Goal: Task Accomplishment & Management: Complete application form

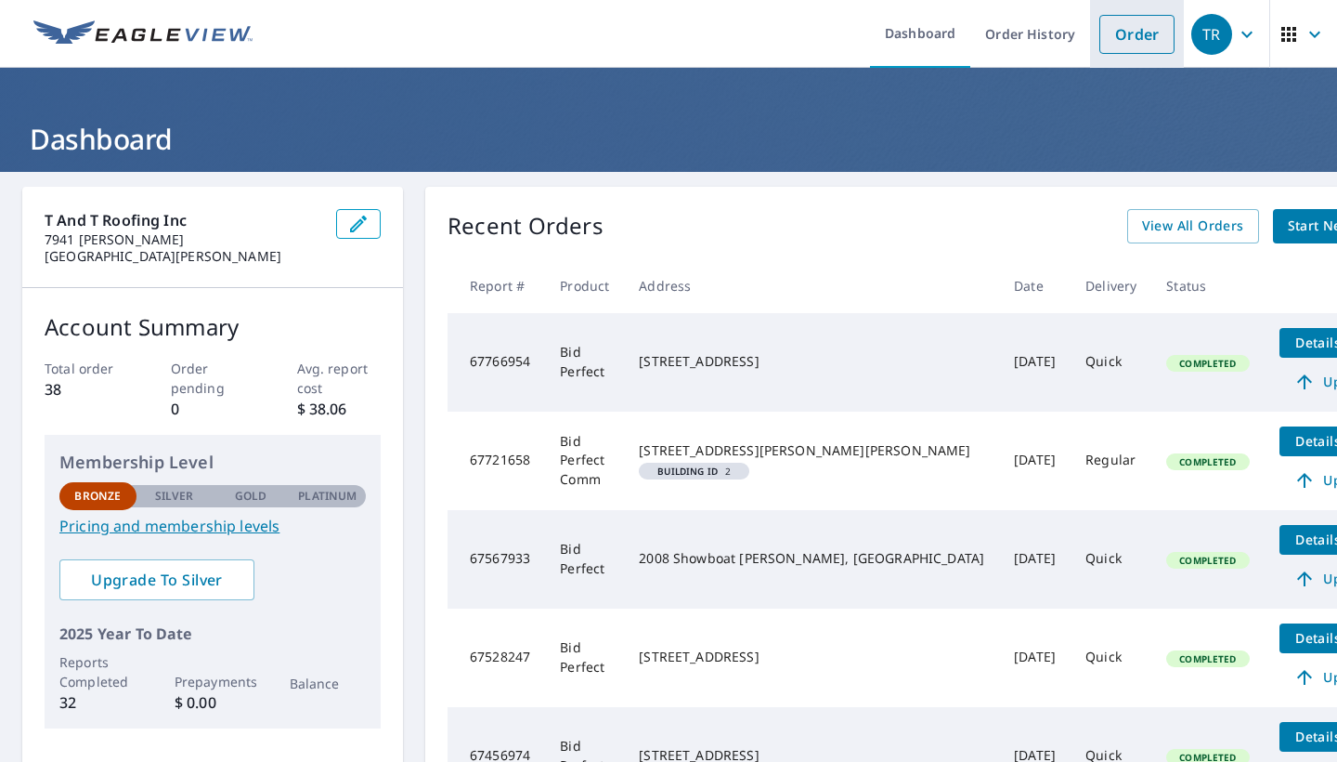
click at [1147, 44] on link "Order" at bounding box center [1137, 34] width 75 height 39
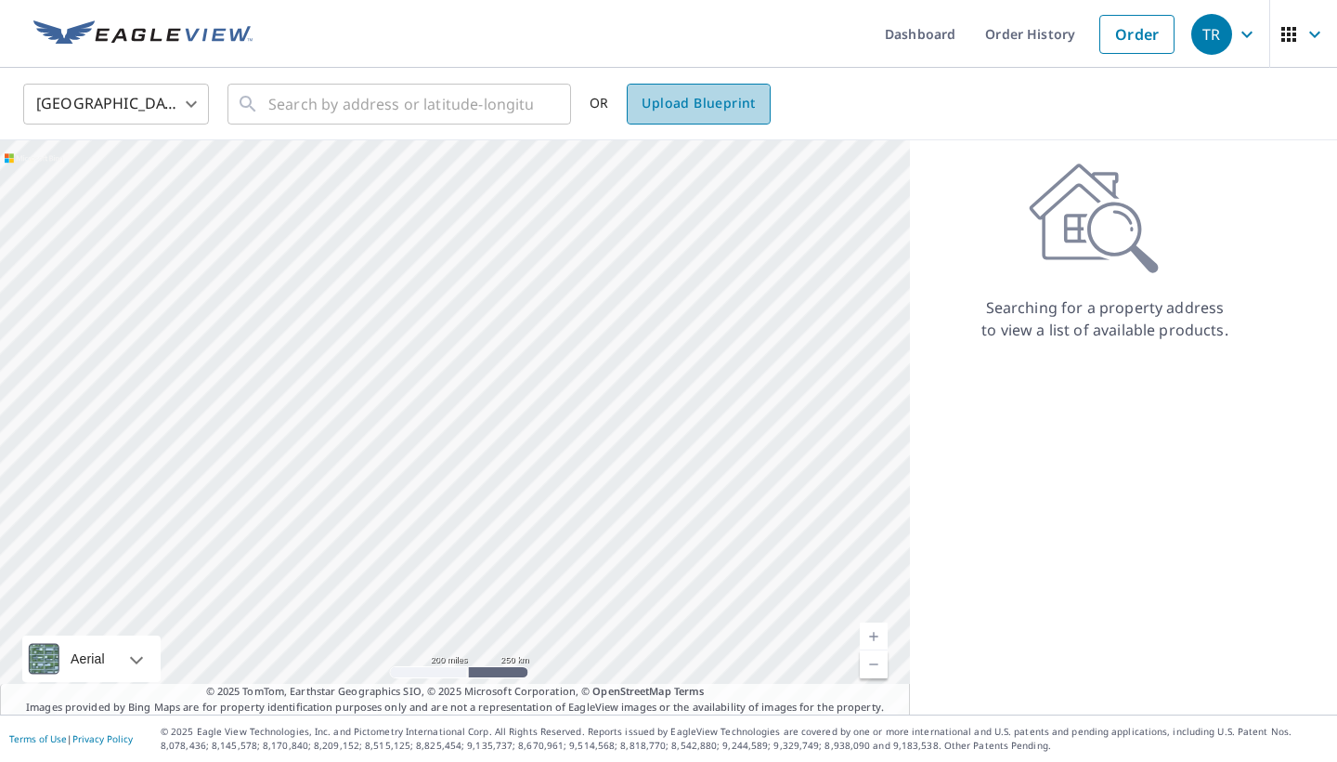
click at [697, 105] on span "Upload Blueprint" at bounding box center [698, 103] width 113 height 23
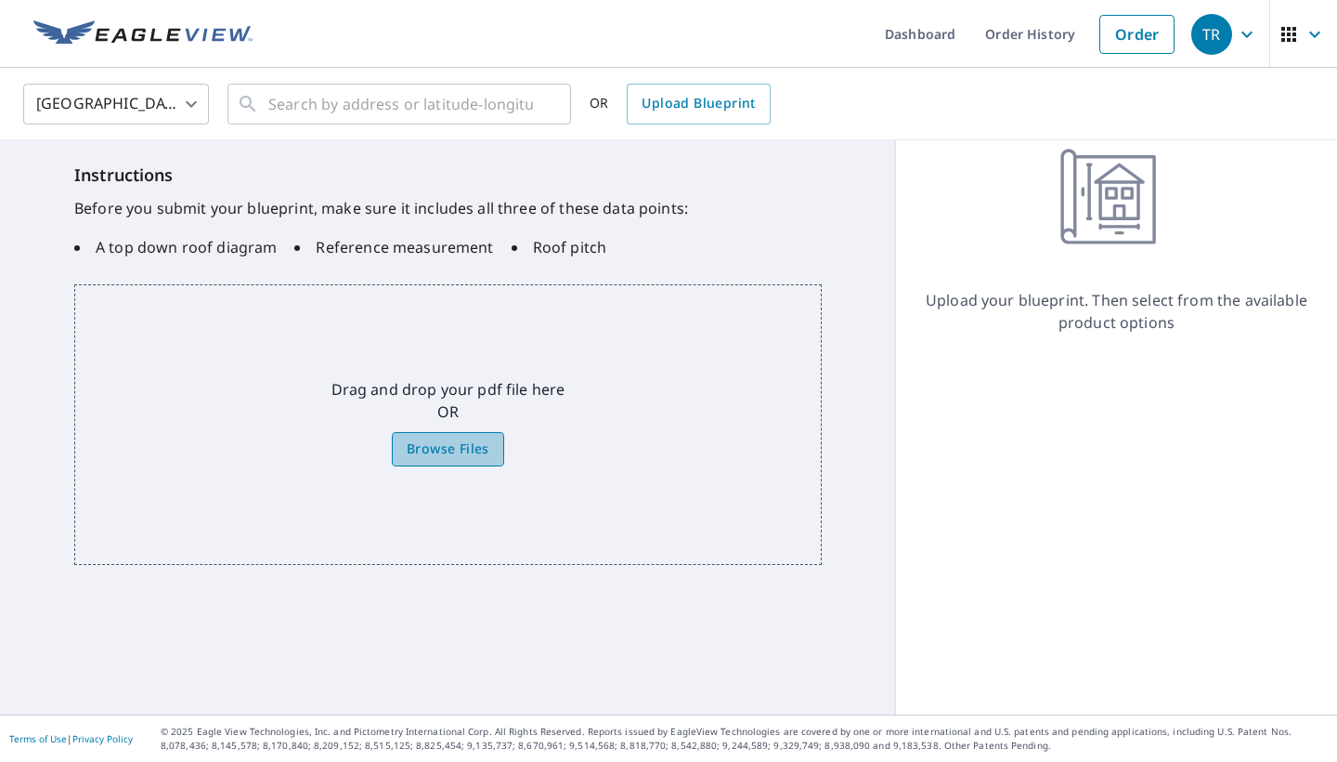
click at [449, 449] on span "Browse Files" at bounding box center [448, 448] width 83 height 23
click at [0, 0] on input "Browse Files" at bounding box center [0, 0] width 0 height 0
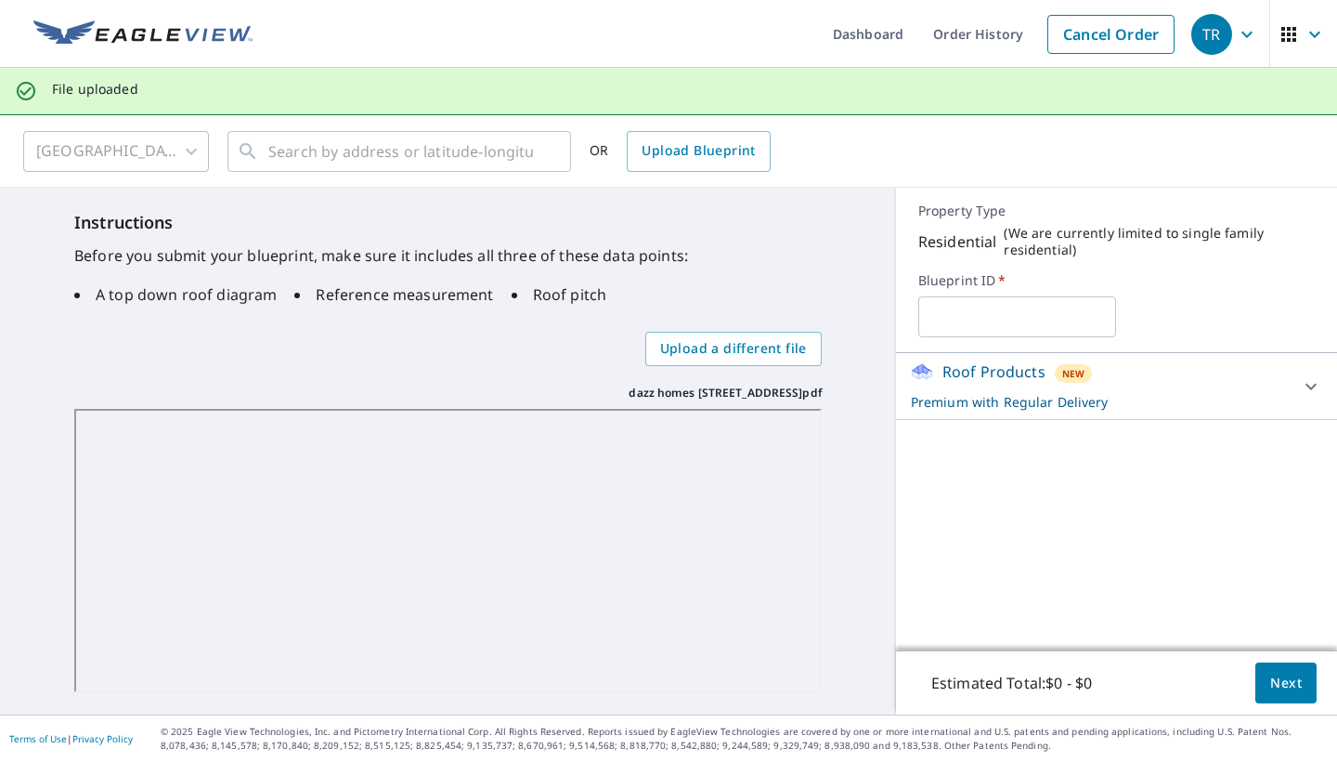
click at [961, 319] on input "text" at bounding box center [1017, 317] width 199 height 52
type input "[STREET_ADDRESS]"
click at [1236, 304] on div "[STREET_ADDRESS] ​" at bounding box center [1116, 316] width 397 height 41
click at [1286, 686] on span "Next" at bounding box center [1286, 682] width 32 height 23
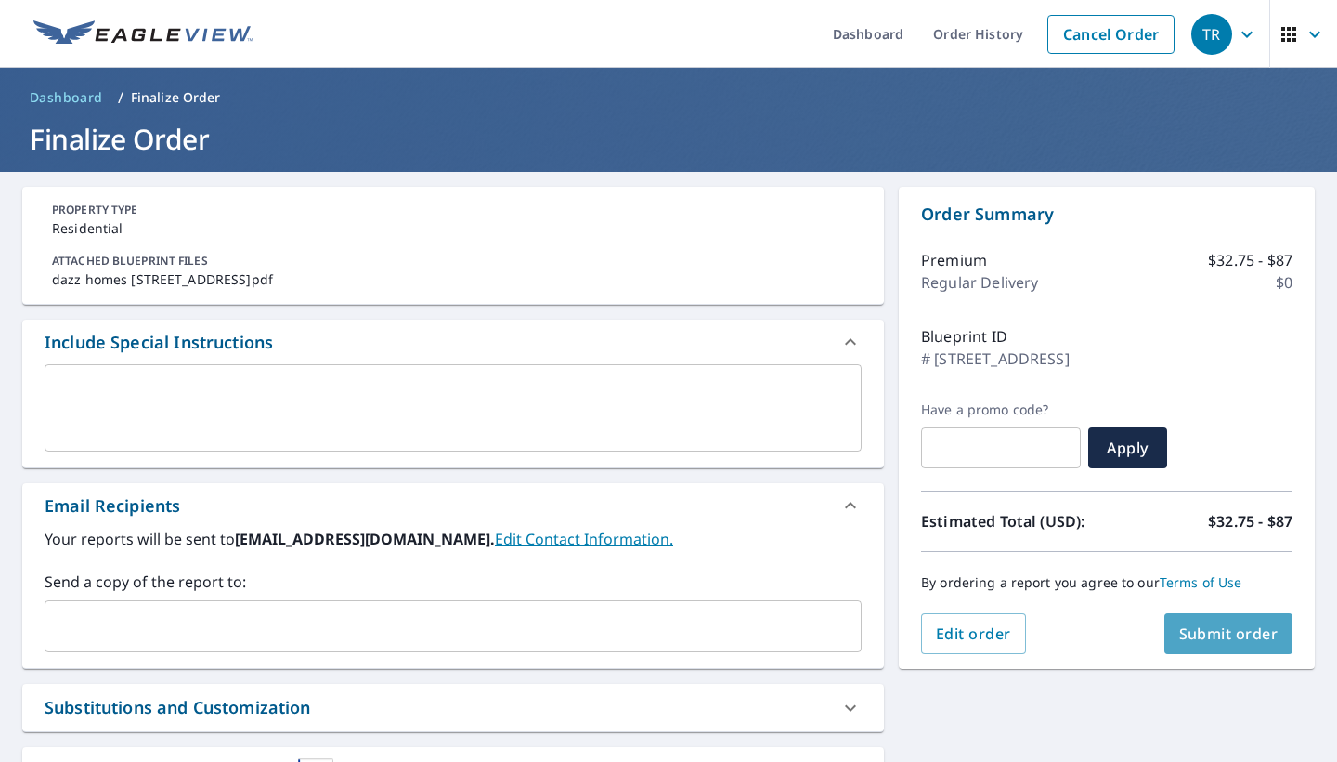
click at [1227, 637] on span "Submit order" at bounding box center [1228, 633] width 99 height 20
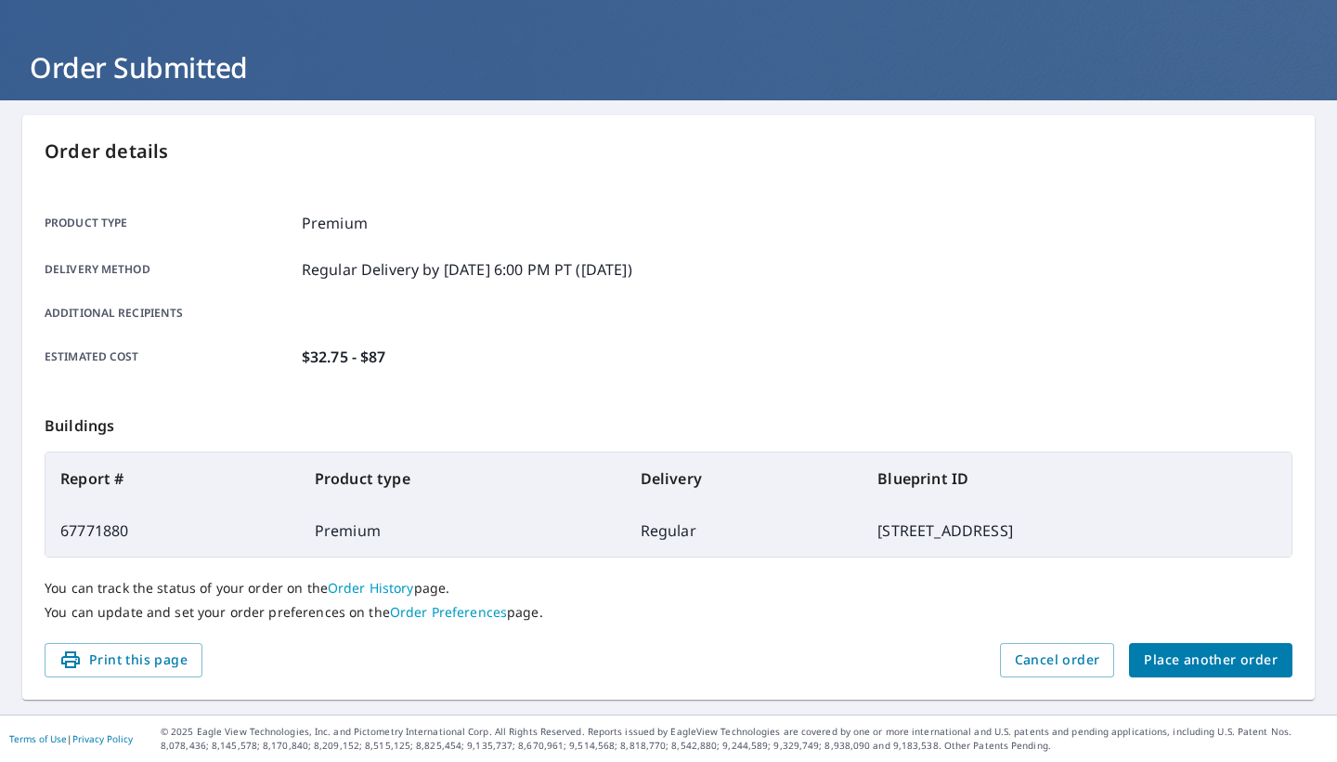
scroll to position [93, 0]
click at [1216, 654] on span "Place another order" at bounding box center [1211, 659] width 134 height 23
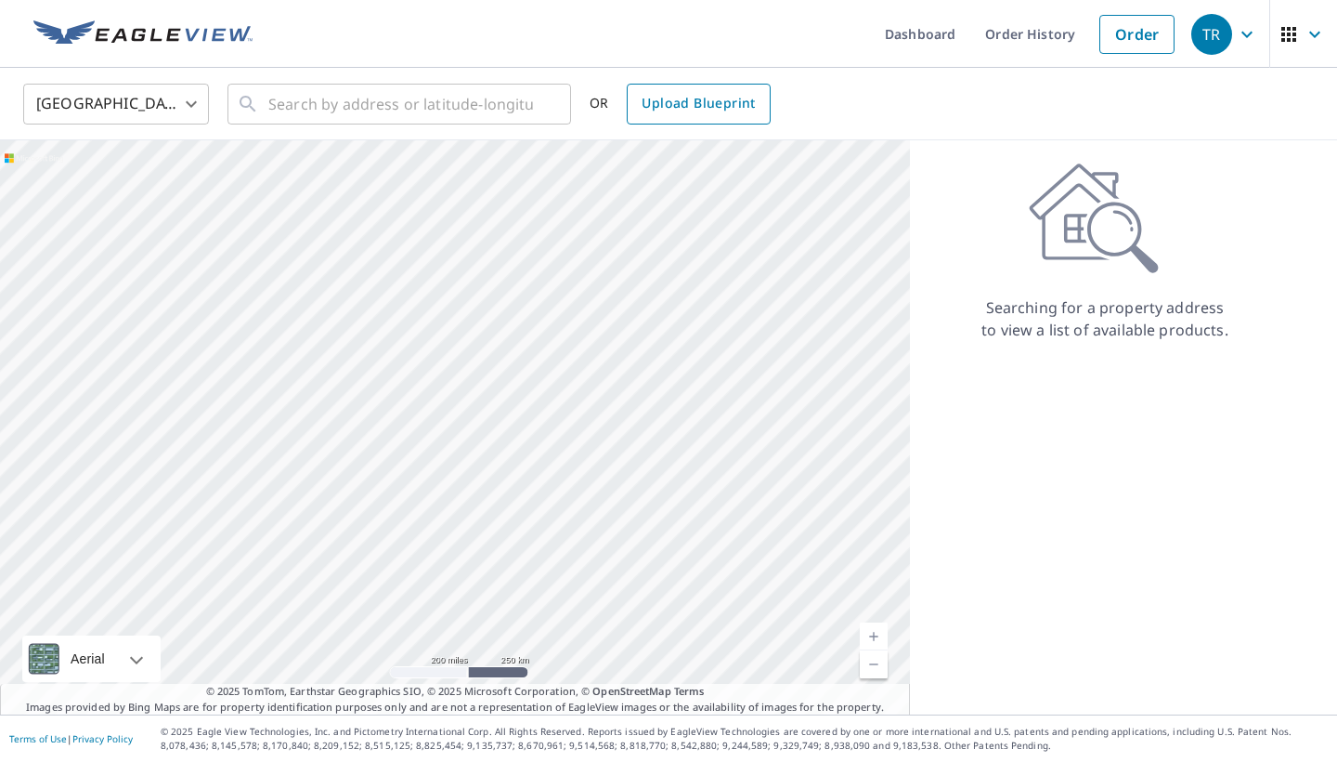
click at [730, 115] on link "Upload Blueprint" at bounding box center [698, 104] width 143 height 41
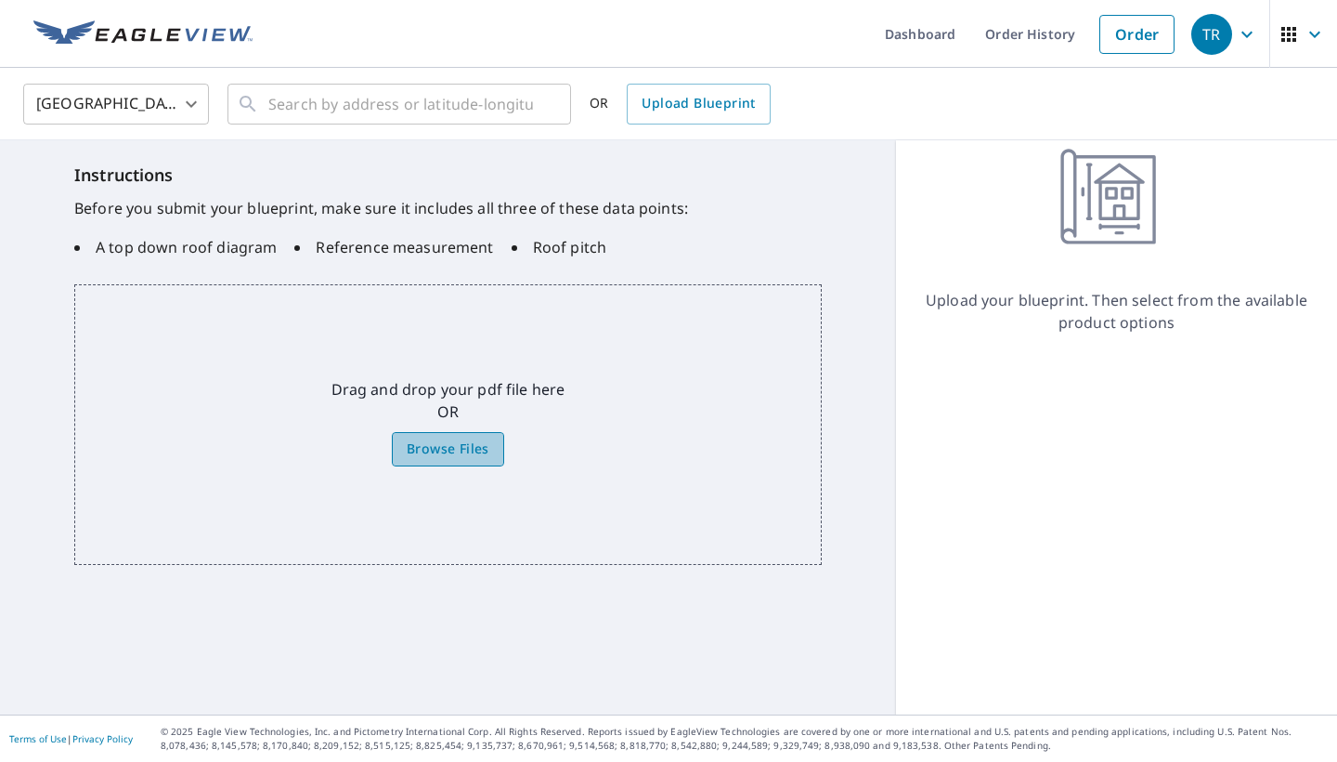
click at [468, 447] on span "Browse Files" at bounding box center [448, 448] width 83 height 23
click at [0, 0] on input "Browse Files" at bounding box center [0, 0] width 0 height 0
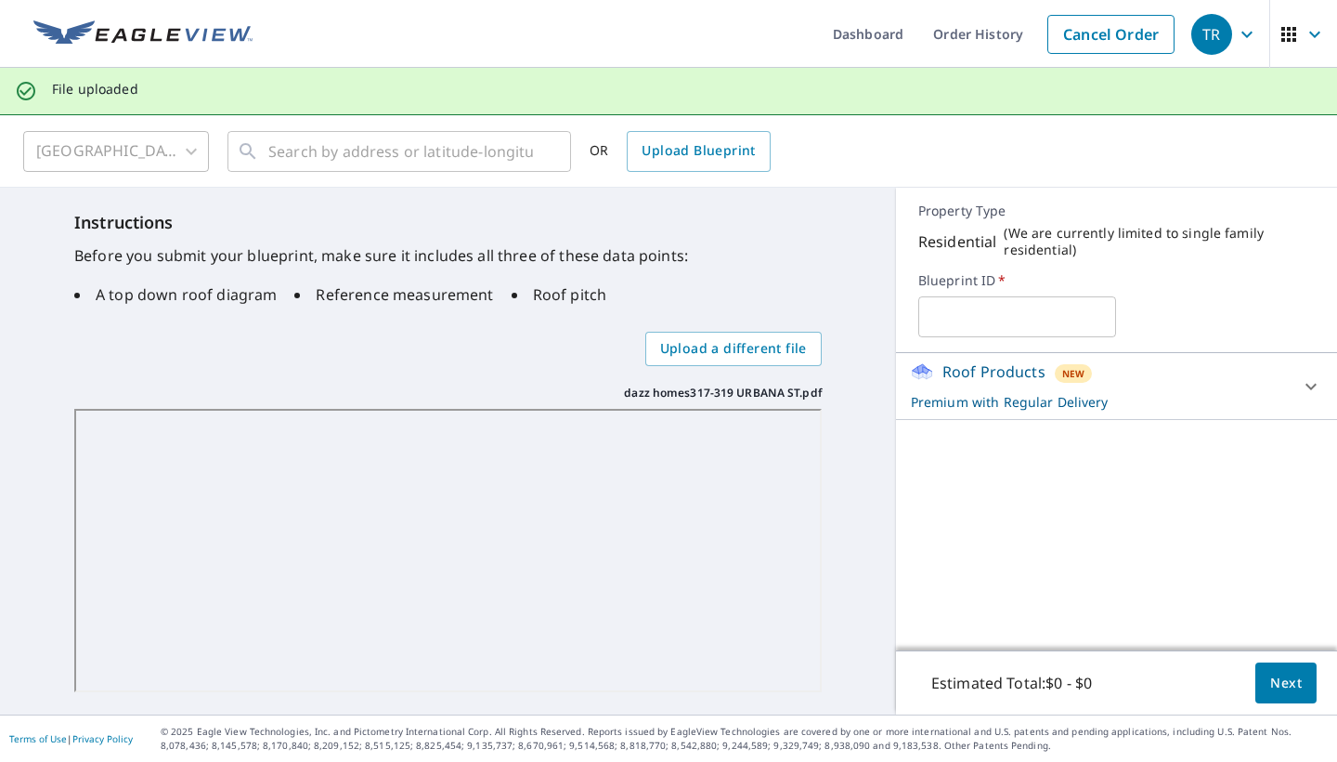
click at [1016, 319] on input "text" at bounding box center [1017, 317] width 199 height 52
type input "[STREET_ADDRESS]"
click at [909, 544] on div "Roof Products New Premium with Regular Delivery Premium $32.75 - $87 Delivery R…" at bounding box center [1116, 501] width 441 height 297
click at [877, 543] on div "Instructions Before you submit your blueprint, make sure it includes all three …" at bounding box center [448, 451] width 896 height 527
click at [1307, 382] on icon at bounding box center [1311, 386] width 22 height 22
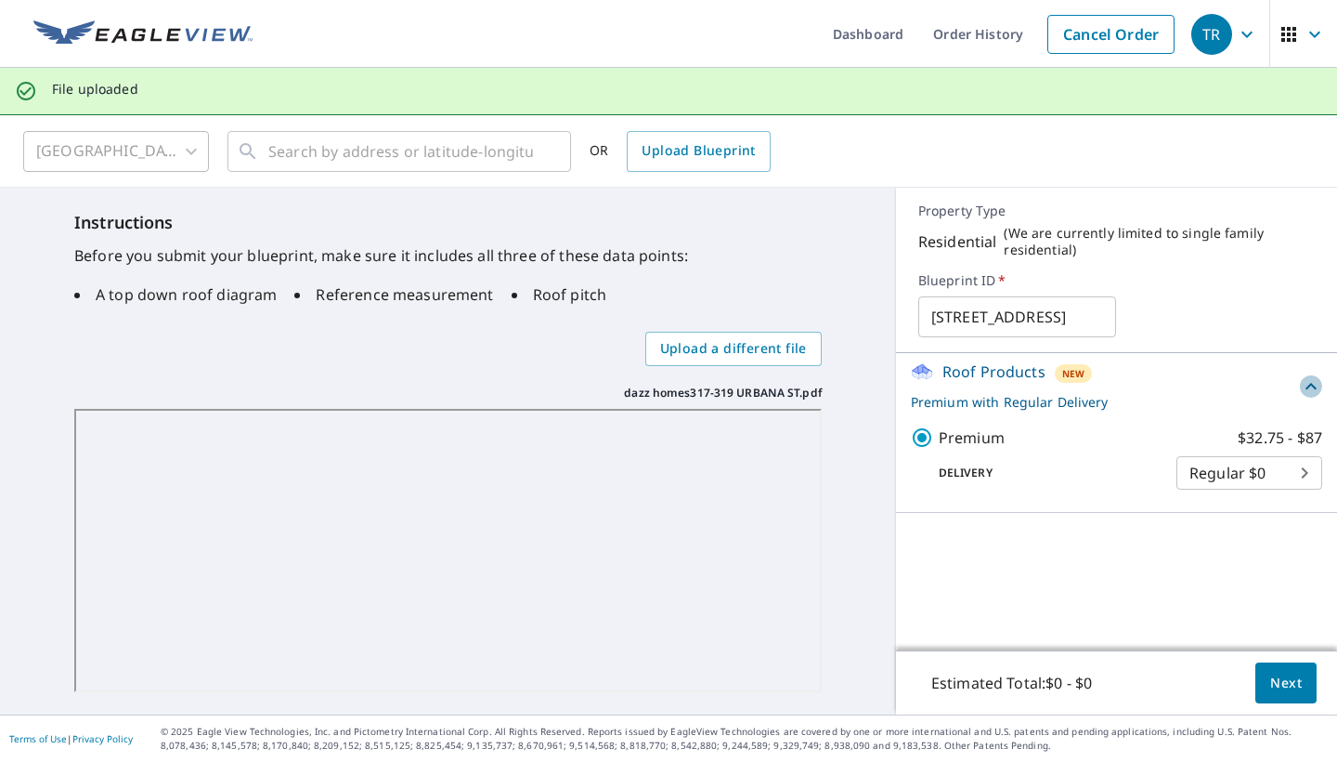
click at [1312, 380] on icon at bounding box center [1311, 386] width 22 height 22
click at [1274, 677] on span "Next" at bounding box center [1286, 682] width 32 height 23
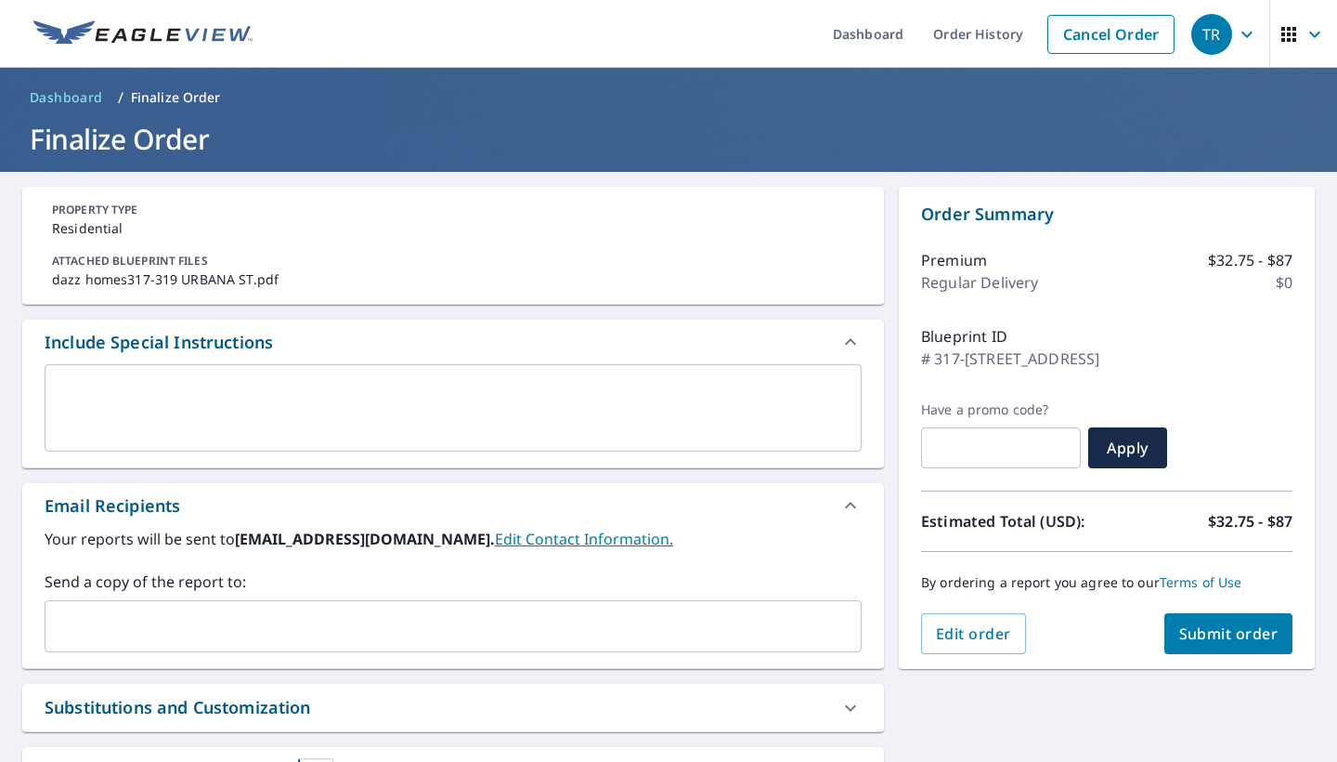
click at [1257, 638] on span "Submit order" at bounding box center [1228, 633] width 99 height 20
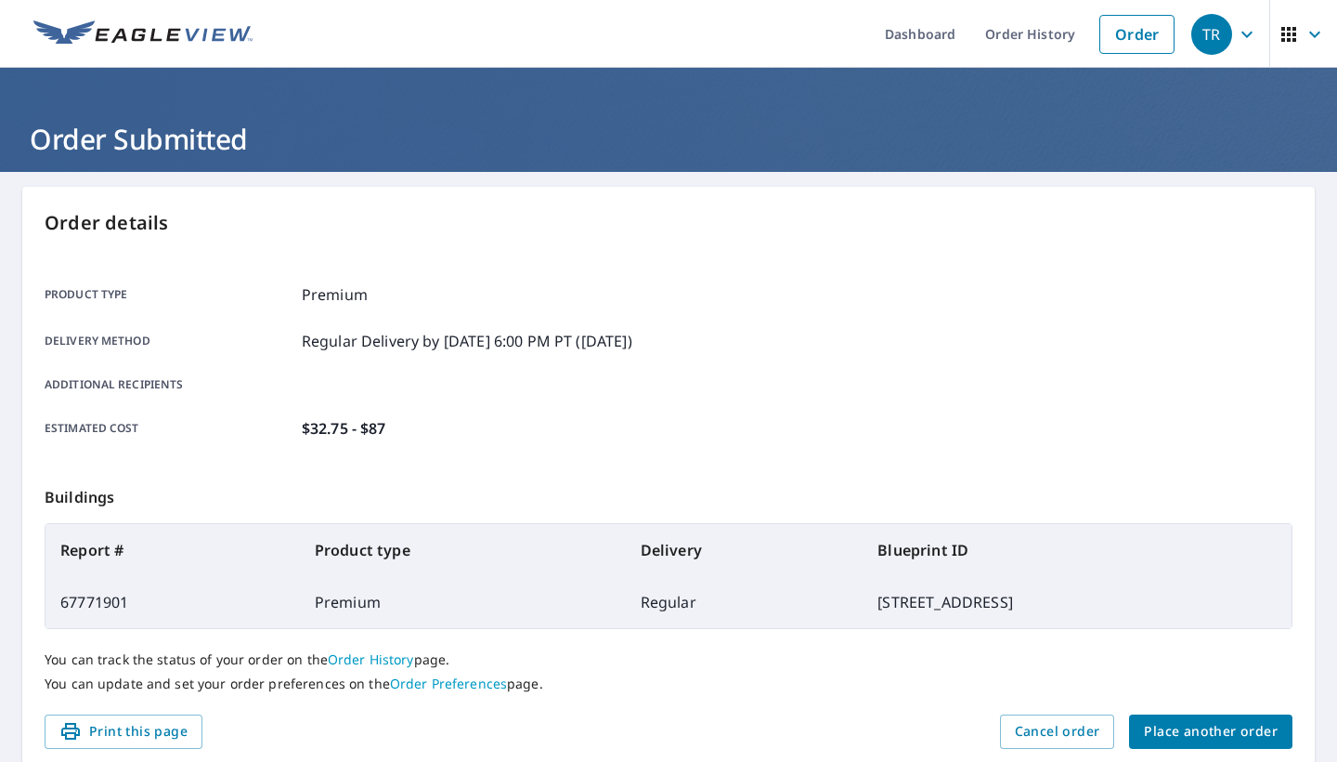
click at [1246, 35] on icon "button" at bounding box center [1247, 34] width 11 height 7
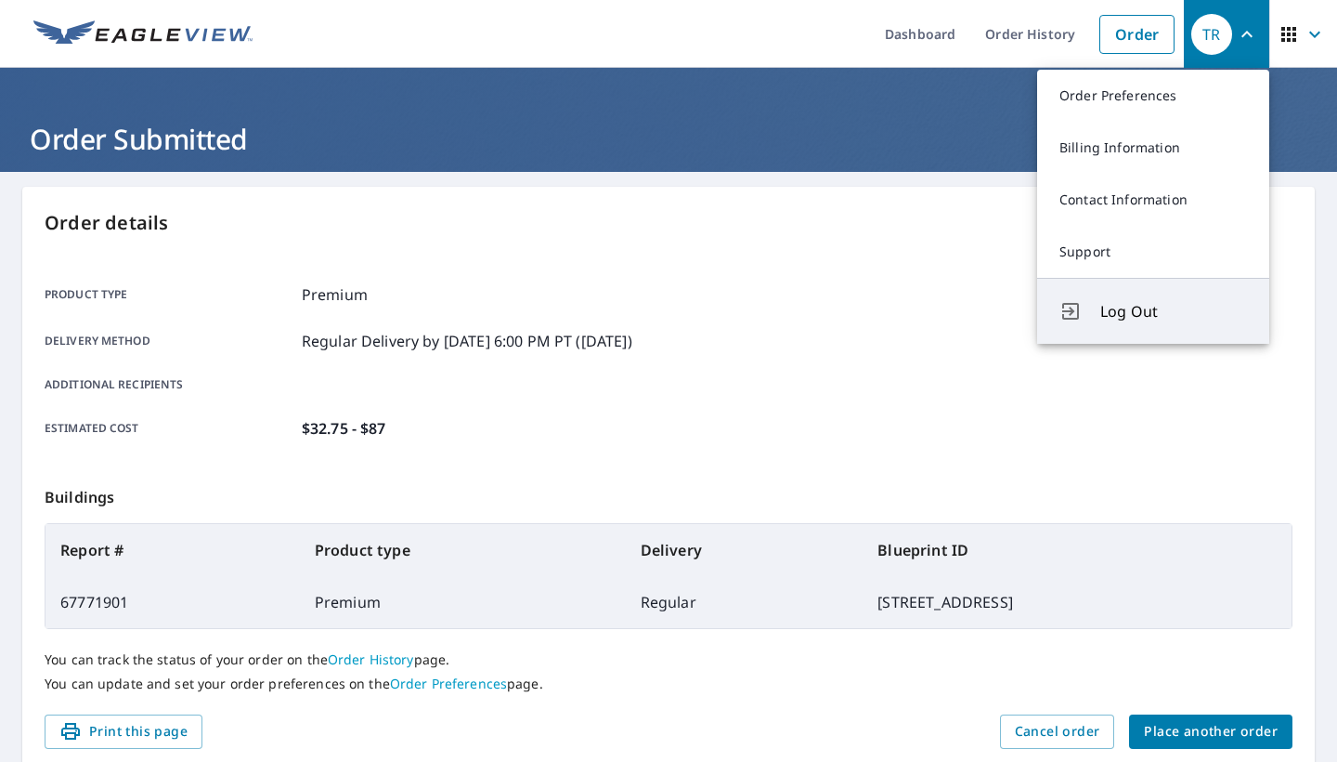
click at [1127, 318] on span "Log Out" at bounding box center [1174, 311] width 147 height 22
